Goal: Task Accomplishment & Management: Manage account settings

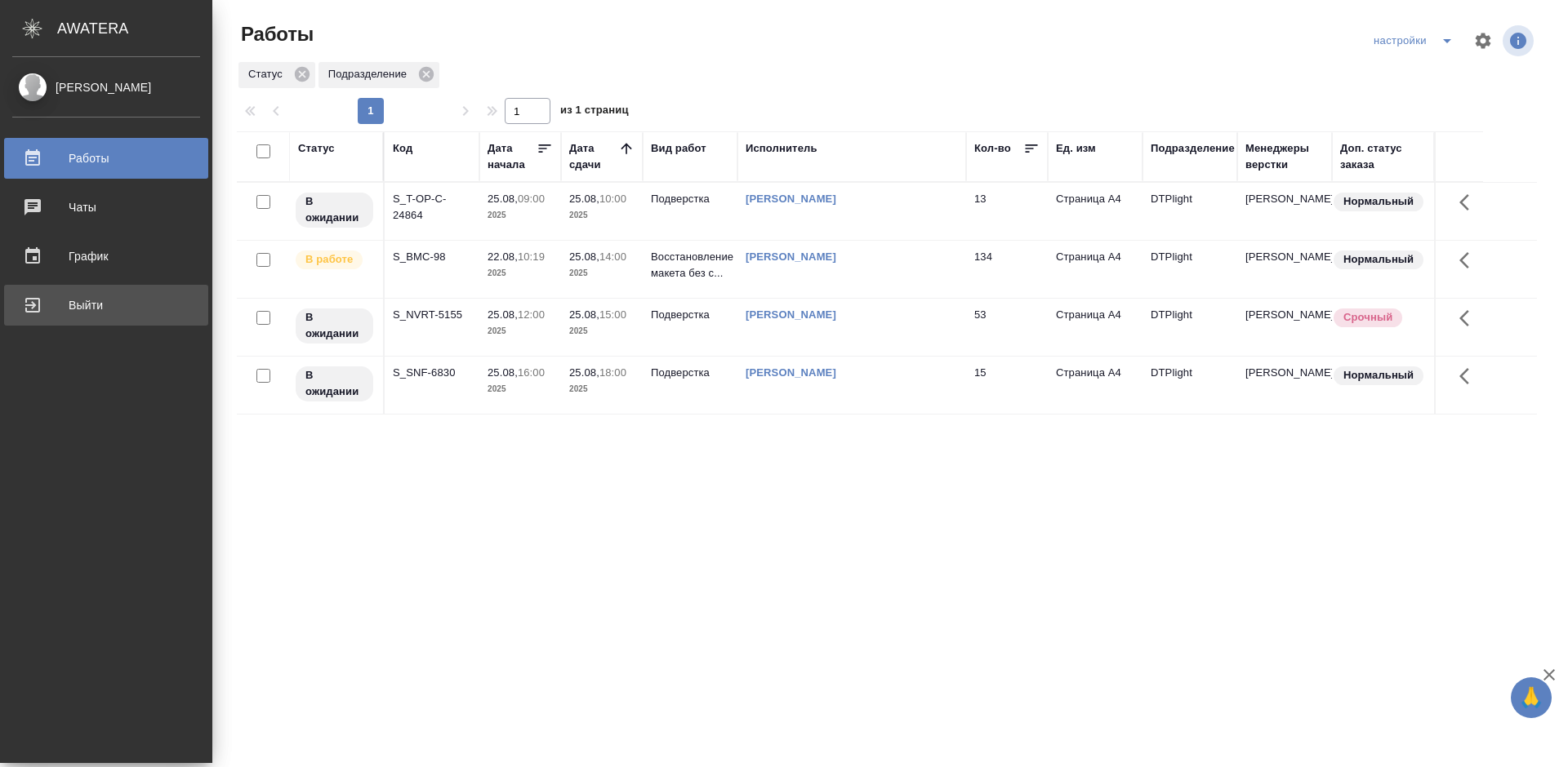
click at [35, 297] on div "Выйти" at bounding box center [106, 305] width 188 height 25
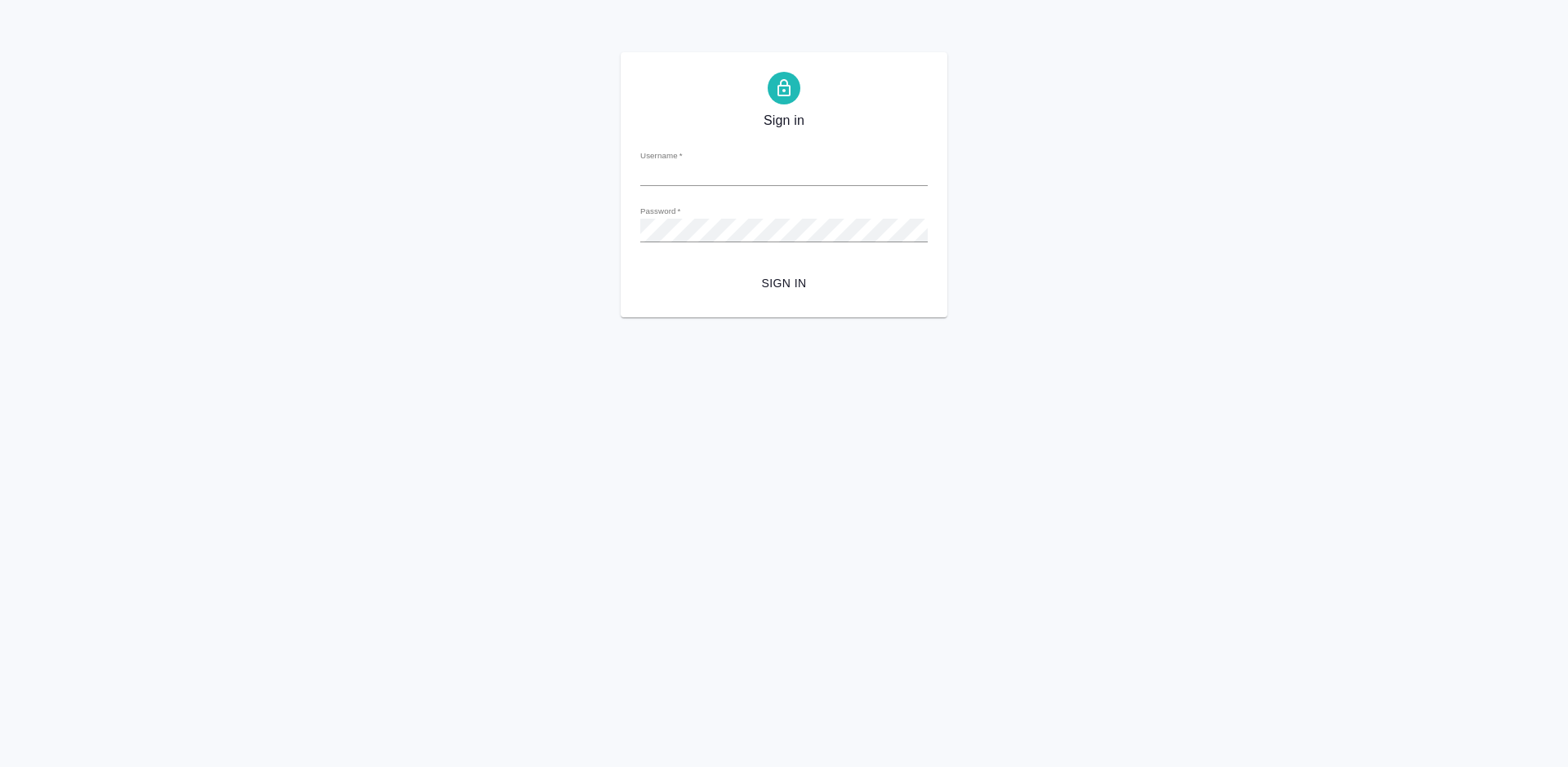
type input "[PERSON_NAME][EMAIL_ADDRESS][DOMAIN_NAME]"
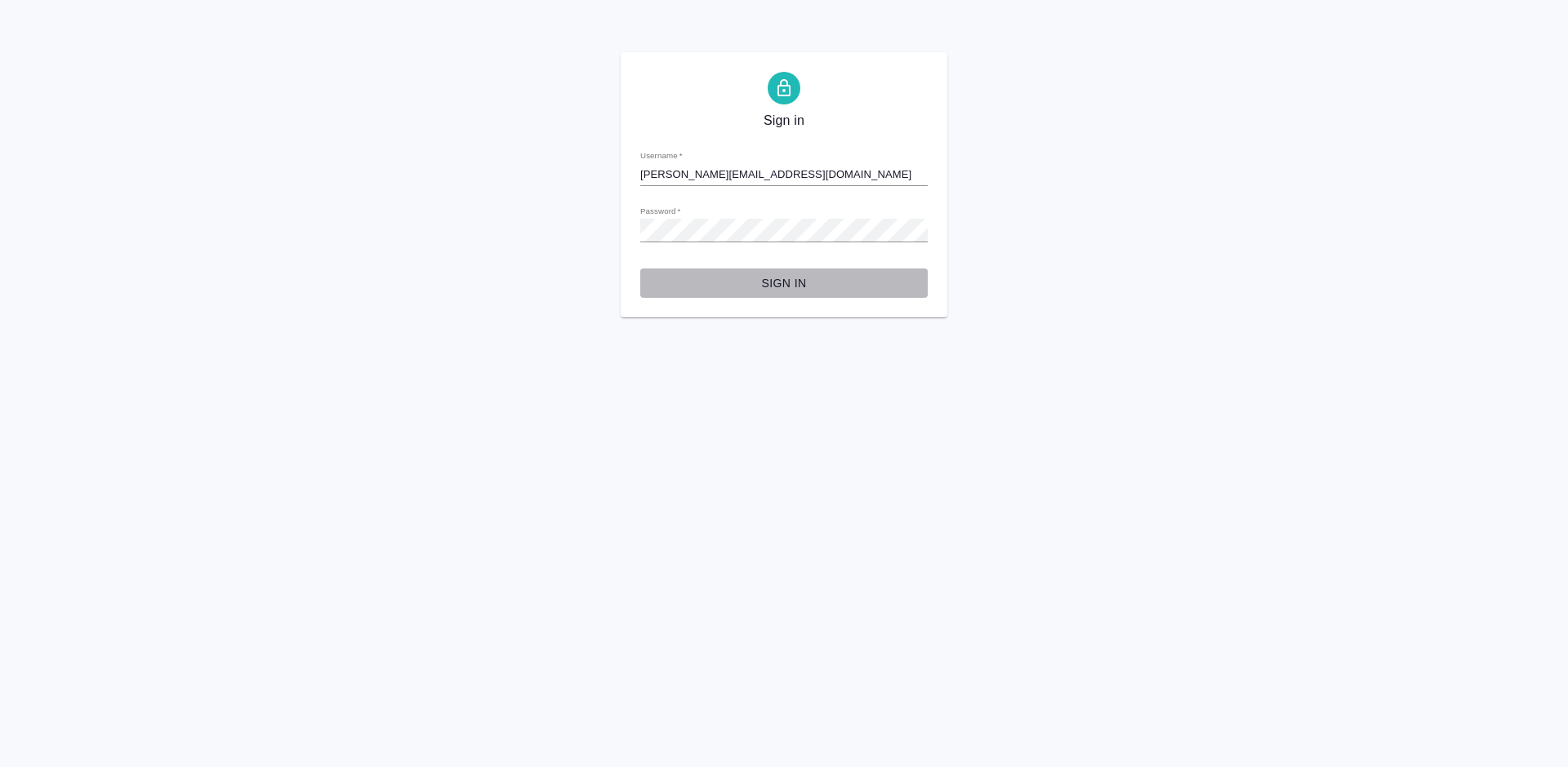
click at [794, 280] on span "Sign in" at bounding box center [784, 283] width 261 height 21
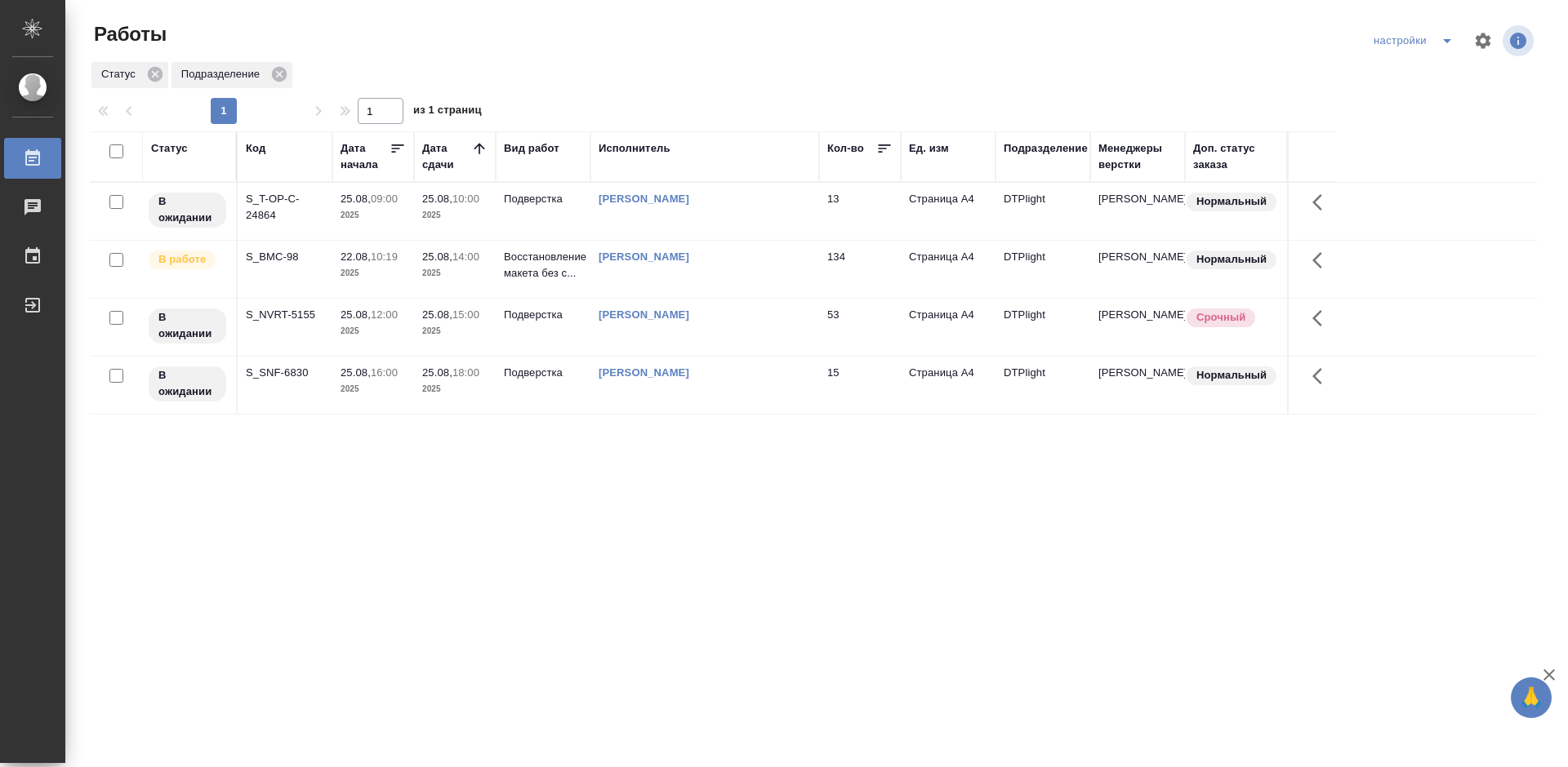
click at [450, 530] on div "Статус Код Дата начала Дата сдачи Вид работ Исполнитель Кол-во Ед. изм Подразде…" at bounding box center [814, 426] width 1447 height 588
